Goal: Transaction & Acquisition: Purchase product/service

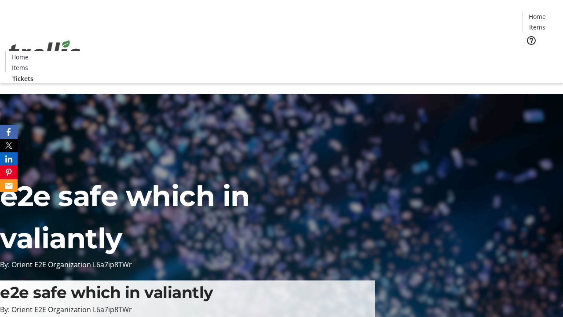
click at [530, 51] on span "Tickets" at bounding box center [540, 55] width 21 height 9
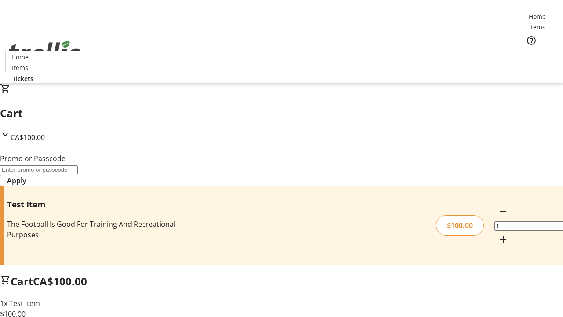
type input "FLAT"
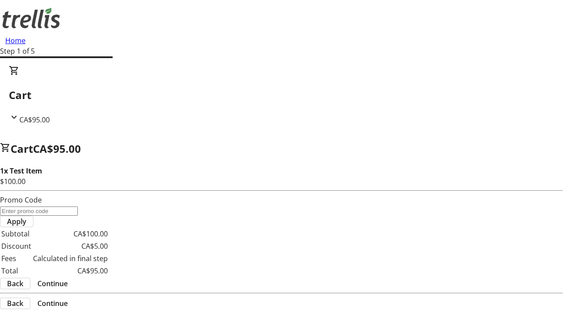
click at [68, 278] on span "Continue" at bounding box center [52, 283] width 30 height 11
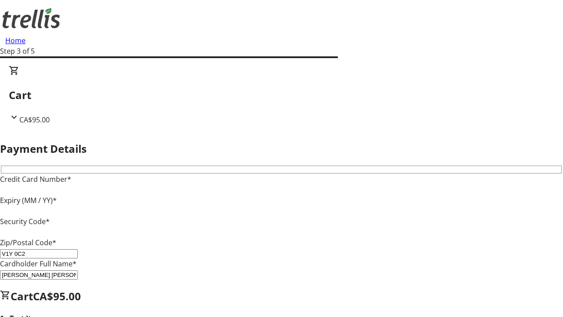
type input "V1Y 0C2"
